Goal: Book appointment/travel/reservation

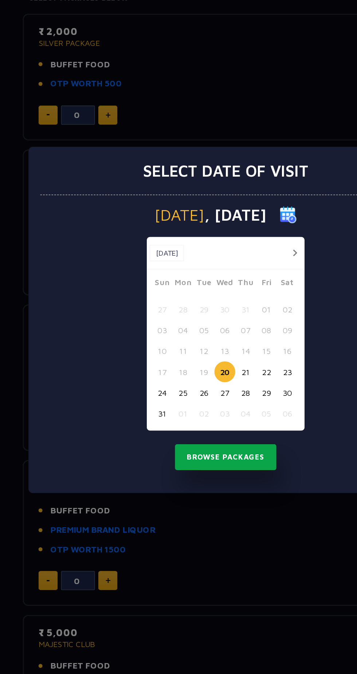
click at [169, 433] on button "Browse Packages" at bounding box center [179, 425] width 66 height 17
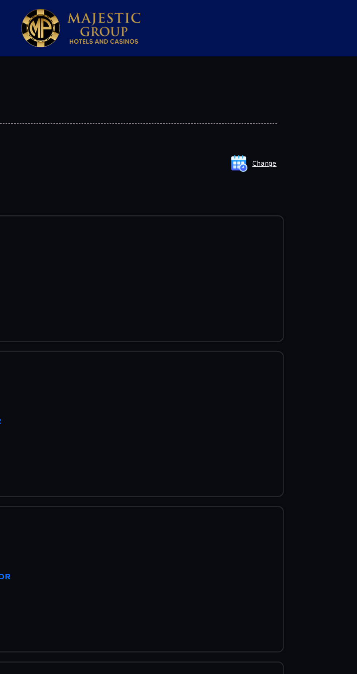
click at [289, 98] on p "Date of Visit" at bounding box center [178, 96] width 253 height 7
click at [296, 105] on button "Change" at bounding box center [290, 106] width 30 height 12
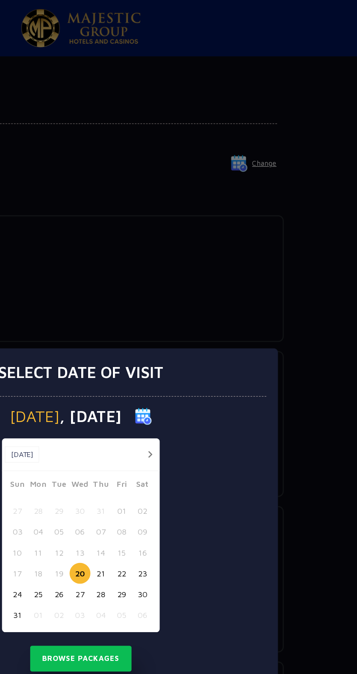
click at [191, 369] on button "21" at bounding box center [191, 370] width 13 height 13
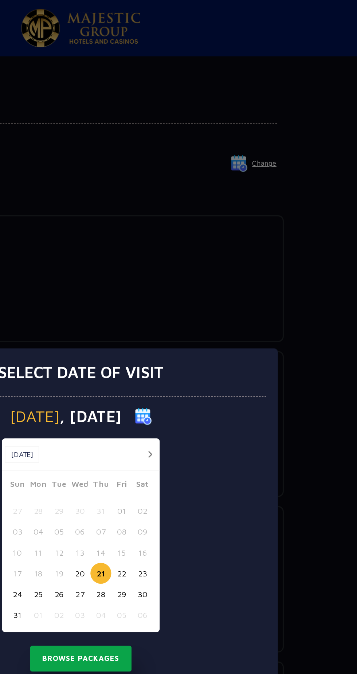
click at [203, 426] on button "Browse Packages" at bounding box center [179, 425] width 66 height 17
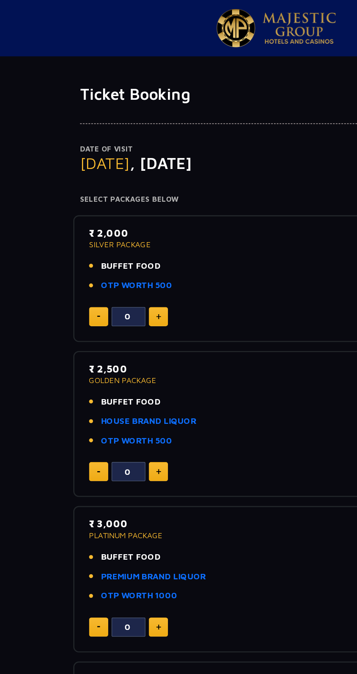
click at [101, 203] on img at bounding box center [102, 205] width 3 height 4
type input "2"
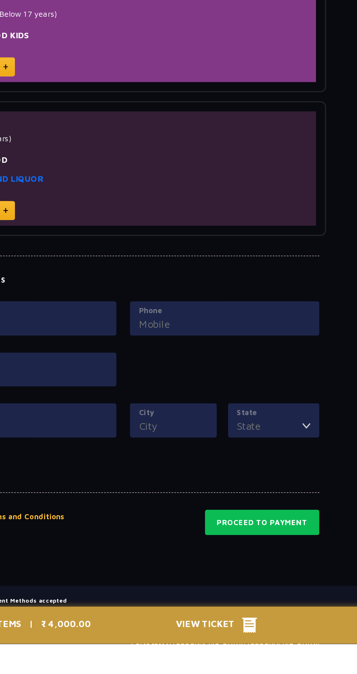
scroll to position [373, 0]
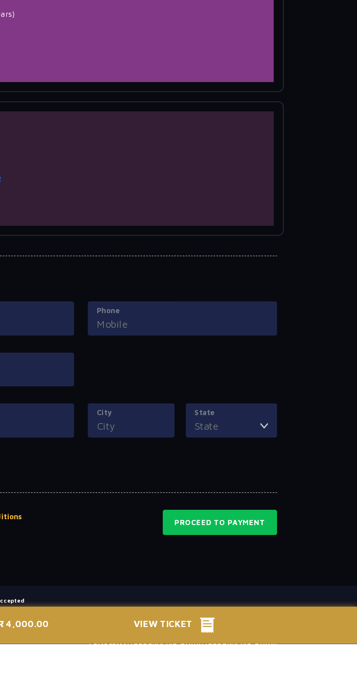
click at [264, 667] on icon at bounding box center [260, 662] width 10 height 10
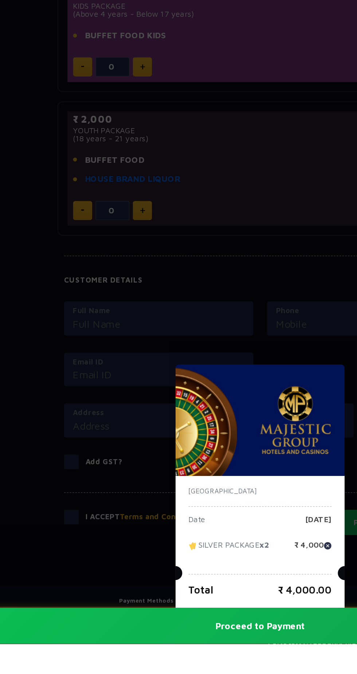
click at [64, 645] on div "[GEOGRAPHIC_DATA] Date [DATE] SILVER PACKAGE x2 ₹ 4,000 Total ₹ 4,000.00 Procee…" at bounding box center [178, 337] width 357 height 674
